Goal: Task Accomplishment & Management: Use online tool/utility

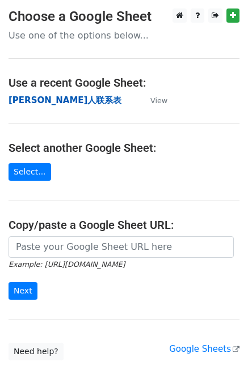
click at [39, 96] on strong "[PERSON_NAME]人联系表" at bounding box center [65, 100] width 113 height 10
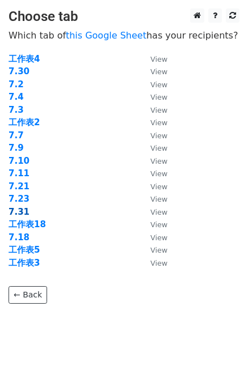
click at [18, 208] on strong "7.31" at bounding box center [19, 212] width 21 height 10
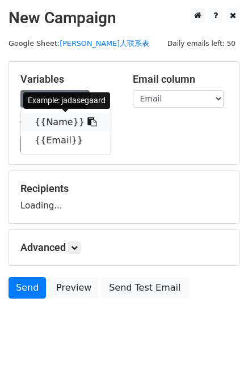
click at [87, 122] on icon at bounding box center [91, 121] width 9 height 9
